Goal: Task Accomplishment & Management: Manage account settings

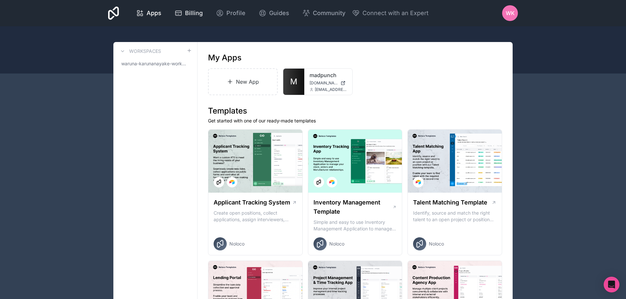
click at [186, 12] on span "Billing" at bounding box center [194, 13] width 18 height 9
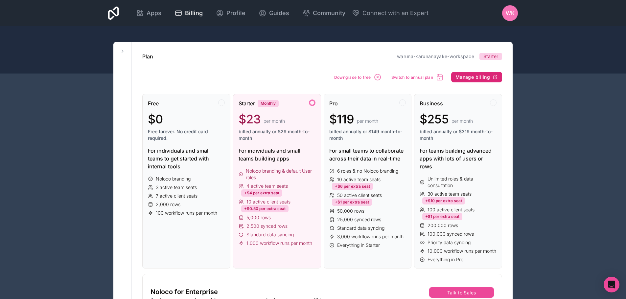
click at [496, 81] on button "Manage billing" at bounding box center [476, 77] width 51 height 11
click at [348, 80] on button "Downgrade to free" at bounding box center [358, 77] width 52 height 12
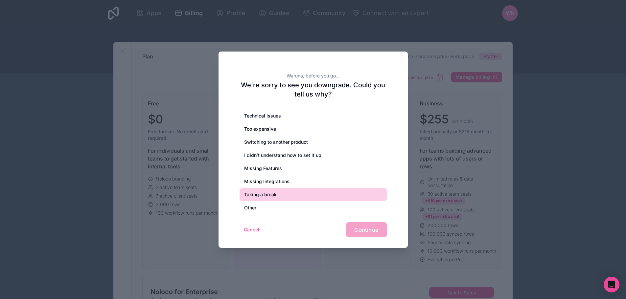
click at [289, 198] on div "Taking a break" at bounding box center [312, 194] width 147 height 13
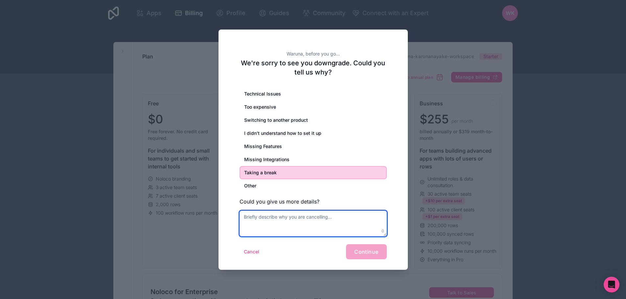
click at [338, 229] on textarea at bounding box center [312, 224] width 147 height 26
type textarea "a"
type textarea "Taking a short break"
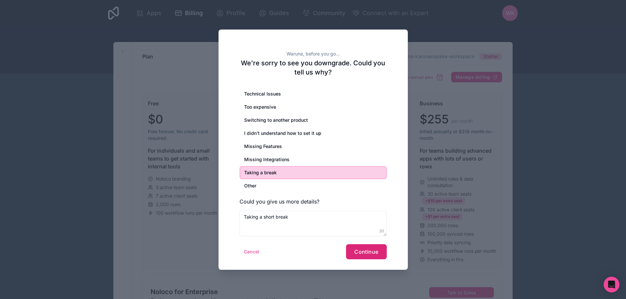
click at [370, 251] on span "Continue" at bounding box center [366, 252] width 24 height 7
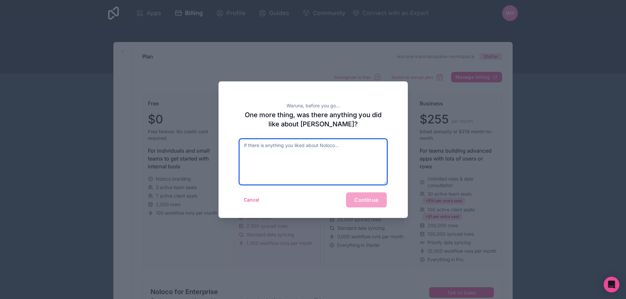
click at [329, 171] on textarea at bounding box center [312, 161] width 147 height 45
type textarea "Yes. Really good platform."
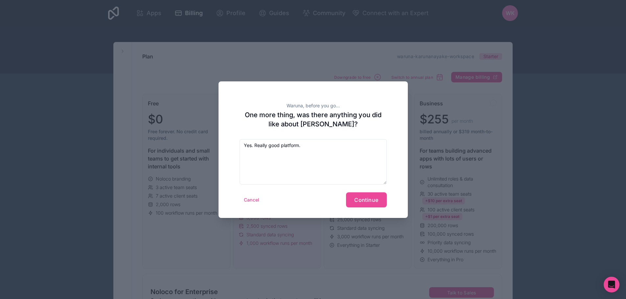
click at [378, 209] on div "Waruna, before you go... One more thing, was there anything you did like about …" at bounding box center [312, 149] width 189 height 137
click at [379, 205] on button "Continue" at bounding box center [366, 199] width 40 height 15
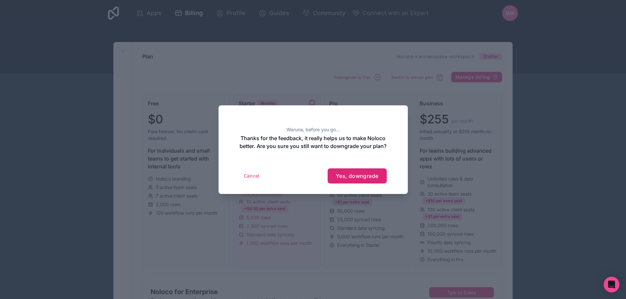
click at [379, 179] on button "Yes, downgrade" at bounding box center [356, 175] width 59 height 15
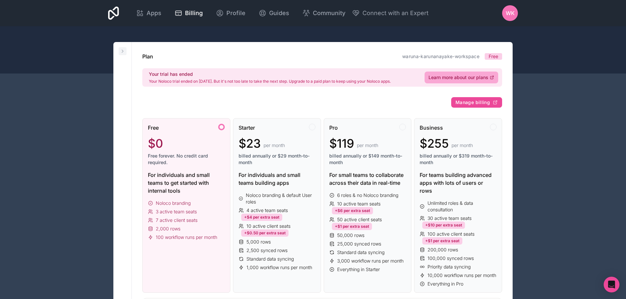
click at [123, 52] on icon at bounding box center [122, 51] width 5 height 5
